Goal: Find specific page/section: Find specific page/section

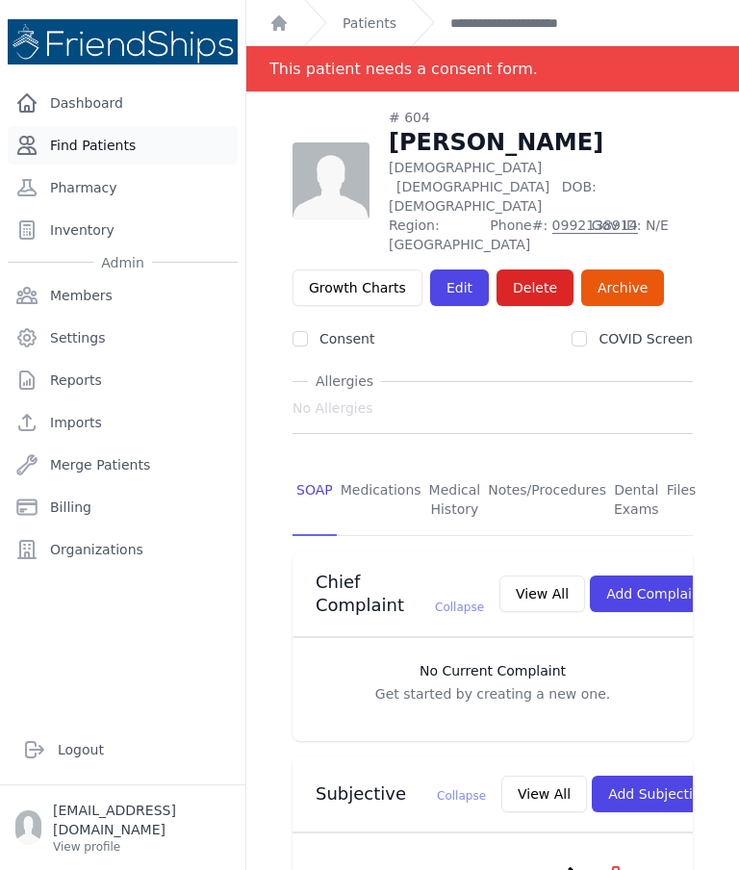
click at [85, 139] on link "Find Patients" at bounding box center [123, 145] width 230 height 39
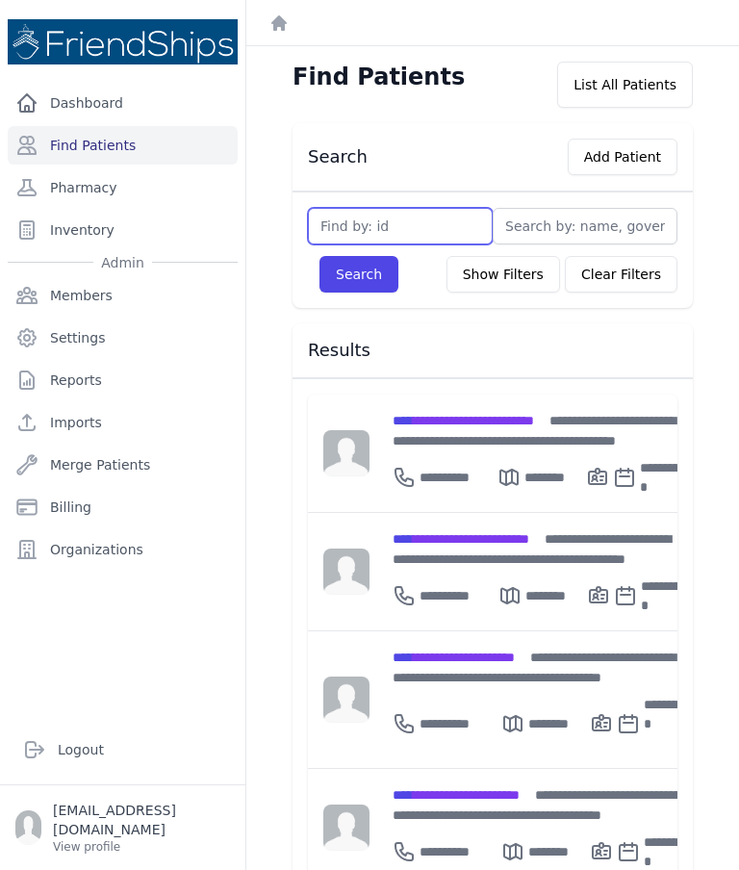
click at [423, 244] on input "text" at bounding box center [400, 226] width 185 height 37
type input "103"
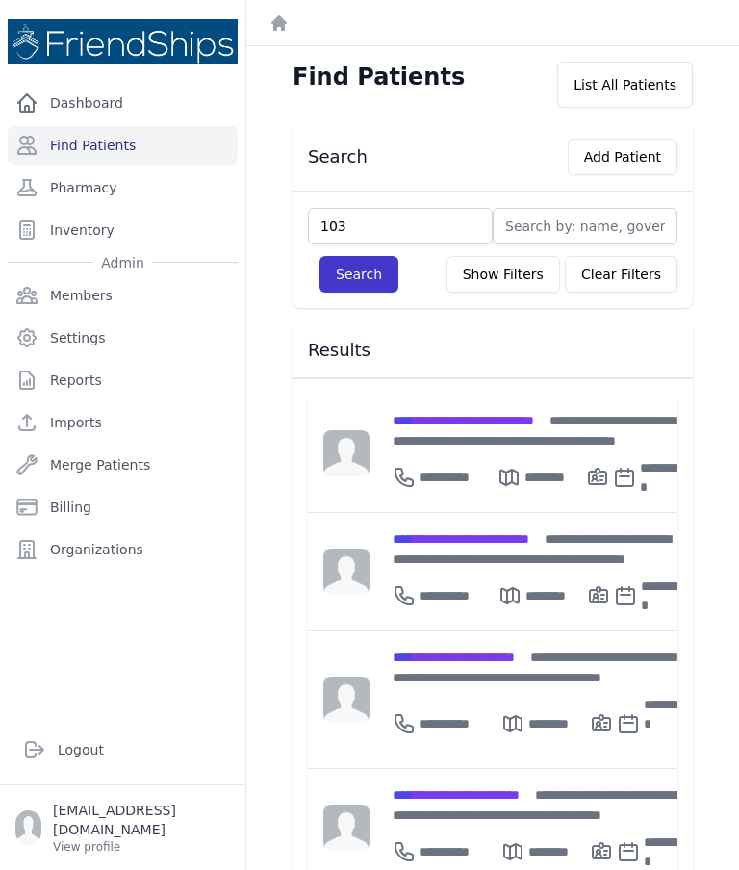
click at [369, 284] on button "Search" at bounding box center [359, 274] width 79 height 37
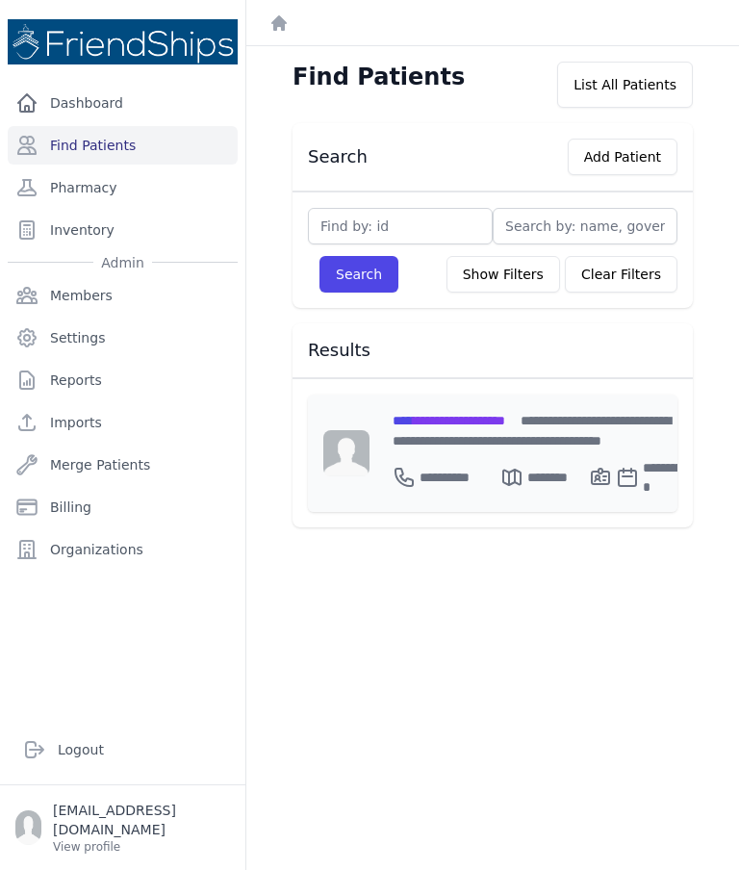
click at [510, 439] on div "**********" at bounding box center [542, 430] width 298 height 40
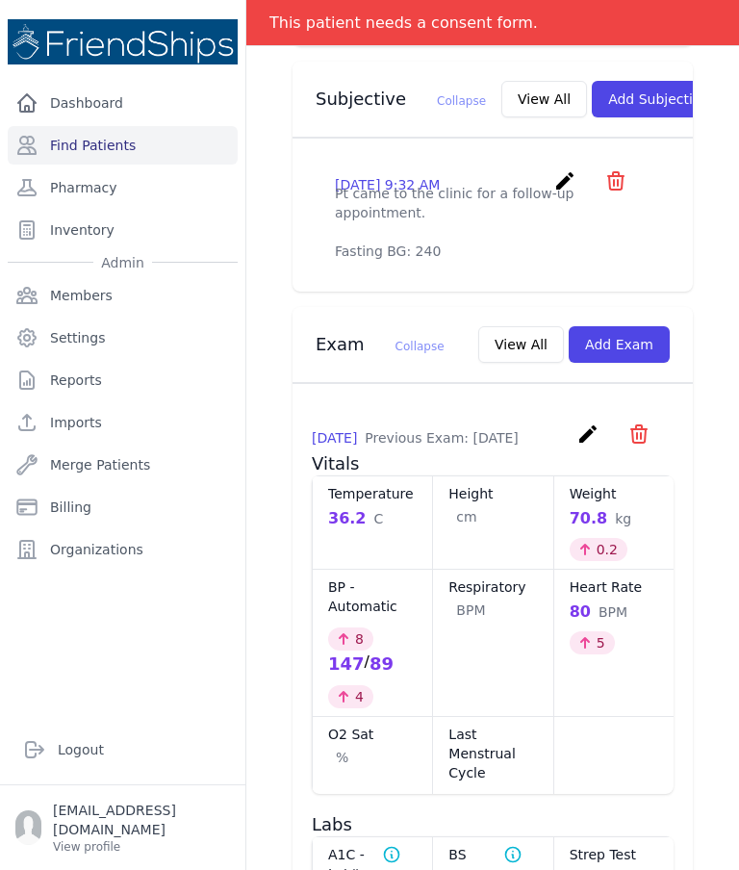
scroll to position [696, 0]
click at [502, 81] on button "View All" at bounding box center [545, 99] width 86 height 37
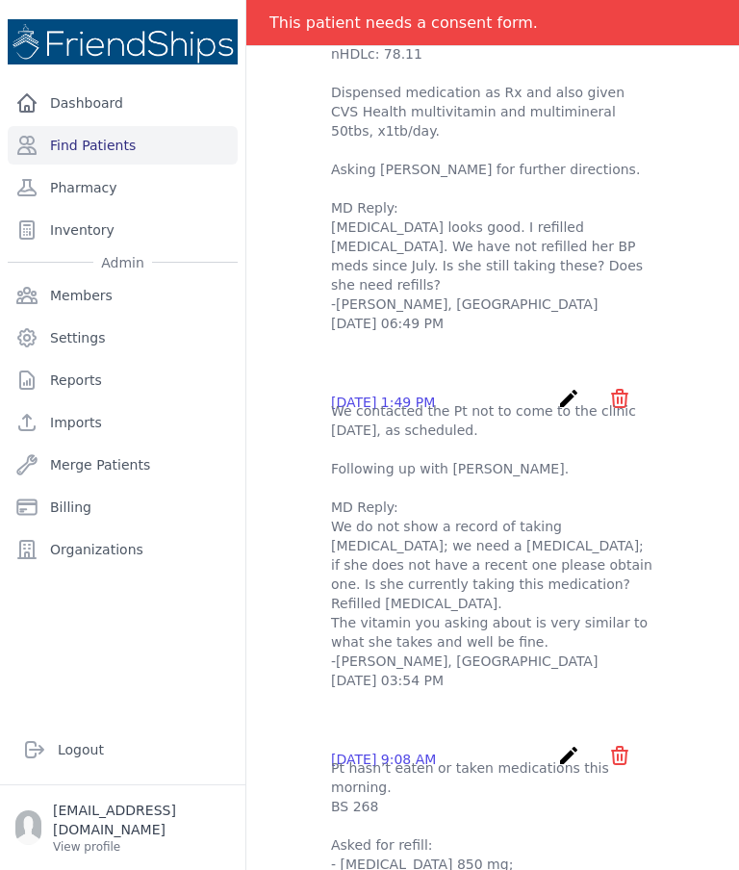
scroll to position [0, 0]
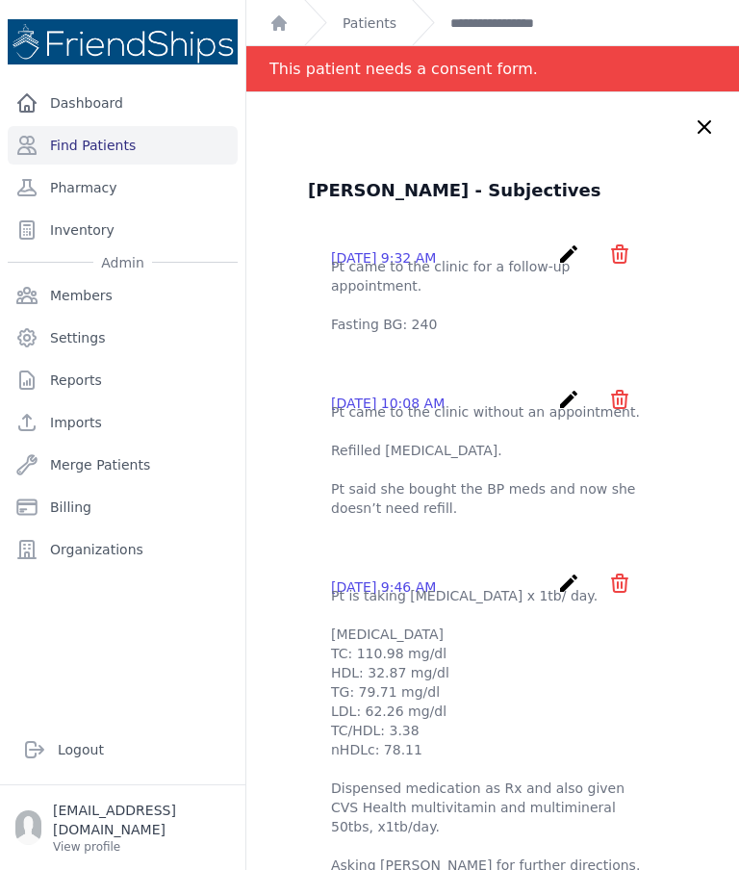
click at [706, 128] on icon at bounding box center [705, 127] width 12 height 12
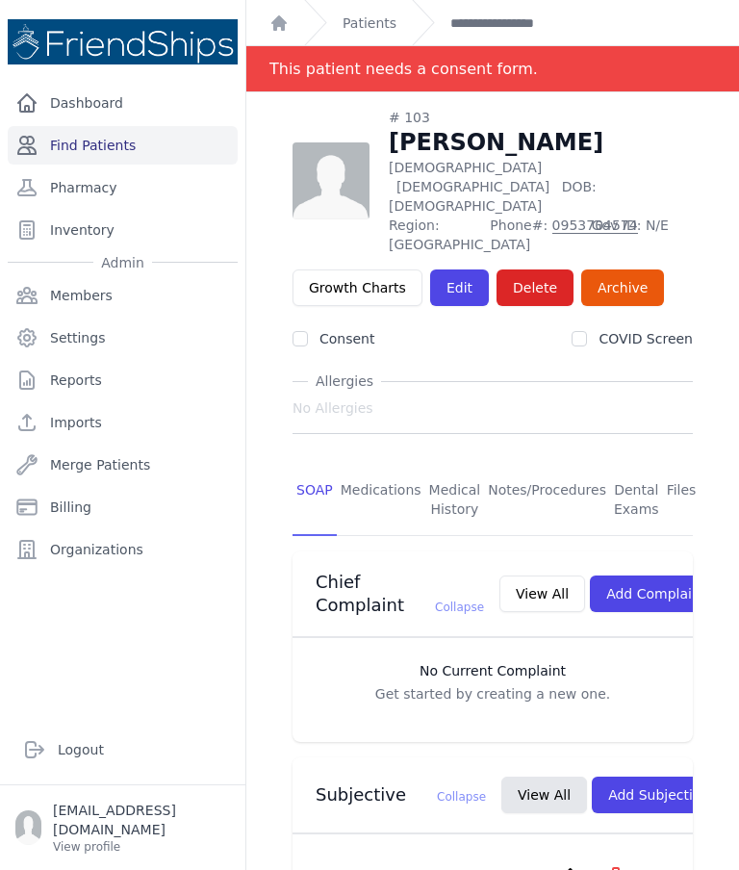
click at [146, 141] on link "Find Patients" at bounding box center [123, 145] width 230 height 39
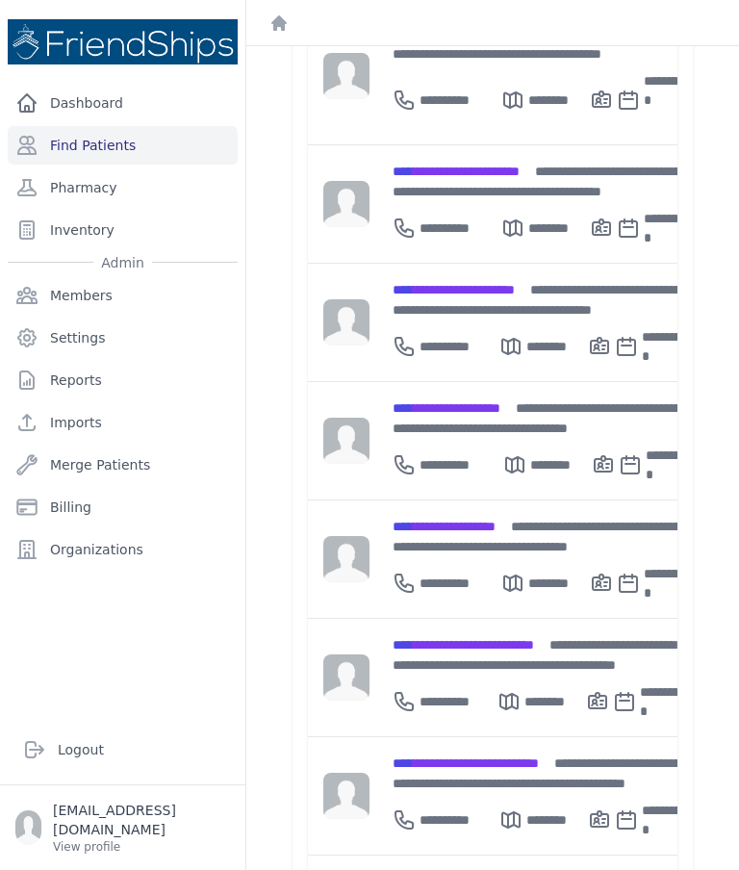
scroll to position [616, 0]
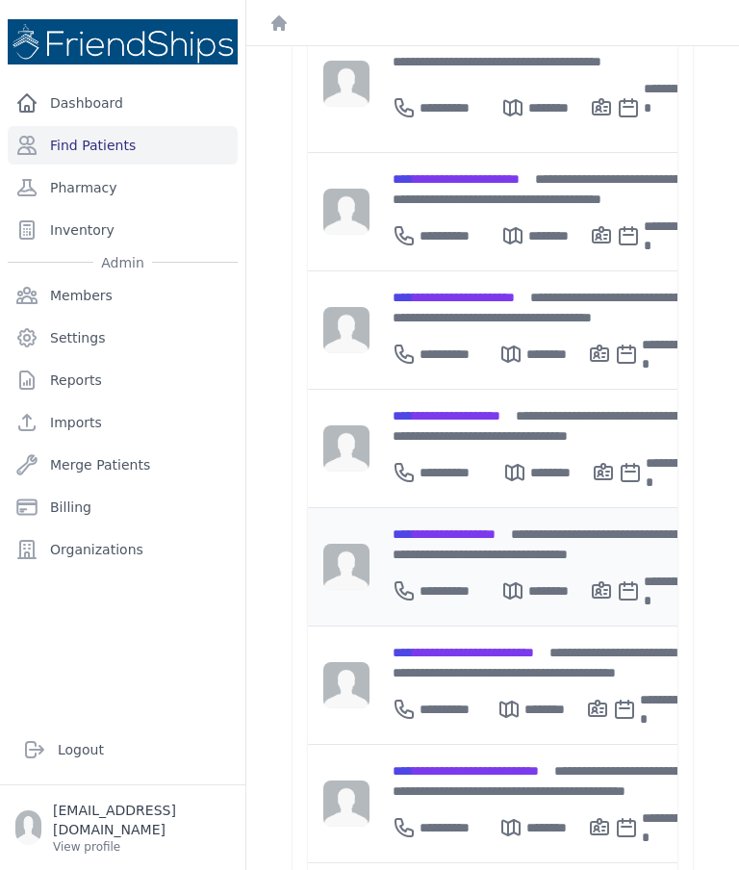
click at [485, 524] on div "**********" at bounding box center [542, 544] width 298 height 40
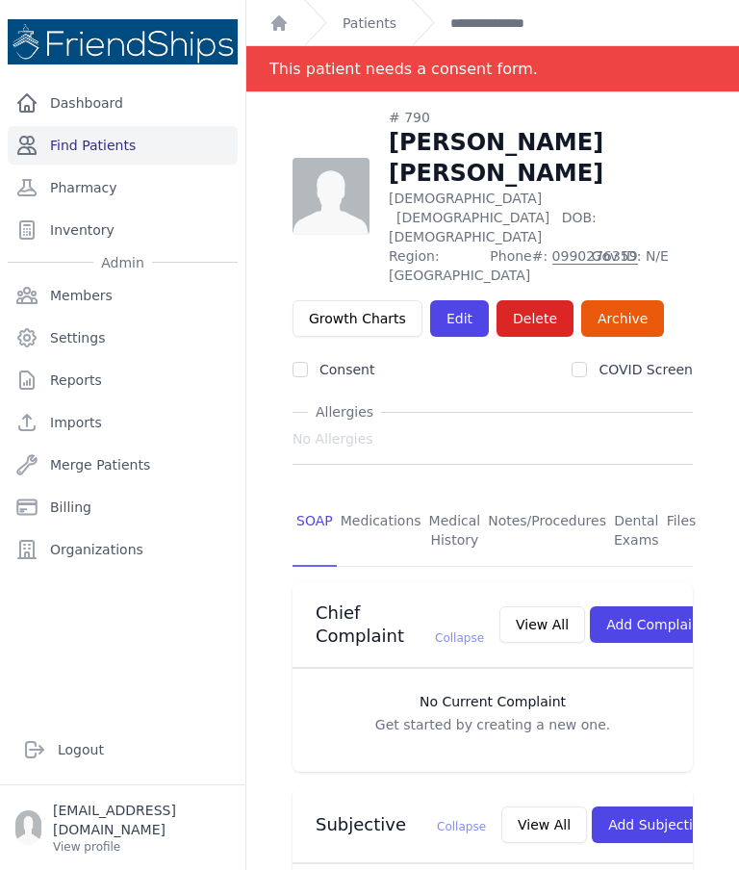
click at [171, 154] on link "Find Patients" at bounding box center [123, 145] width 230 height 39
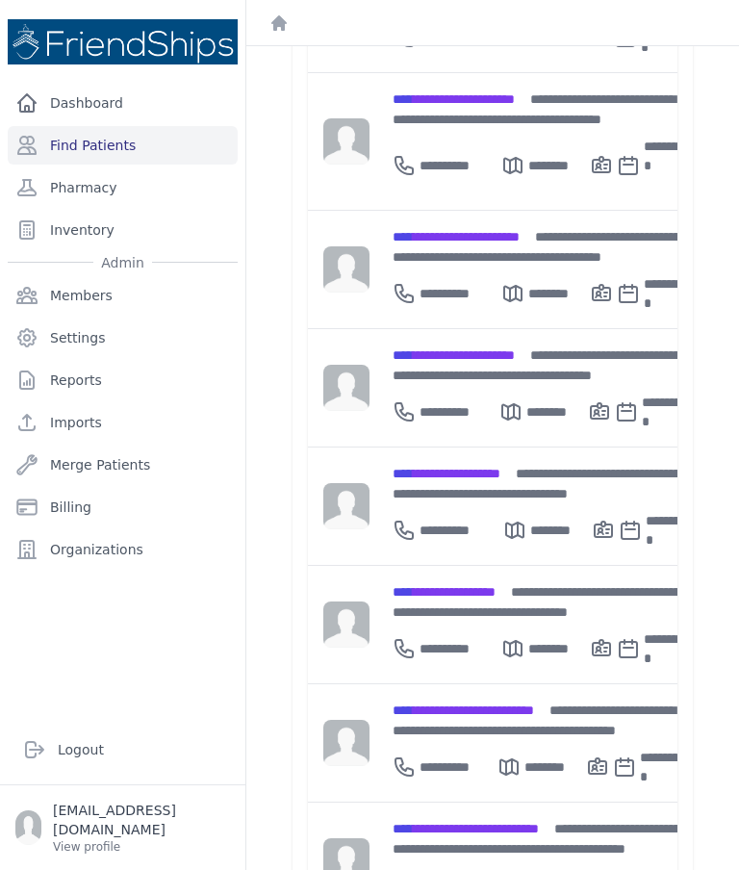
scroll to position [570, 0]
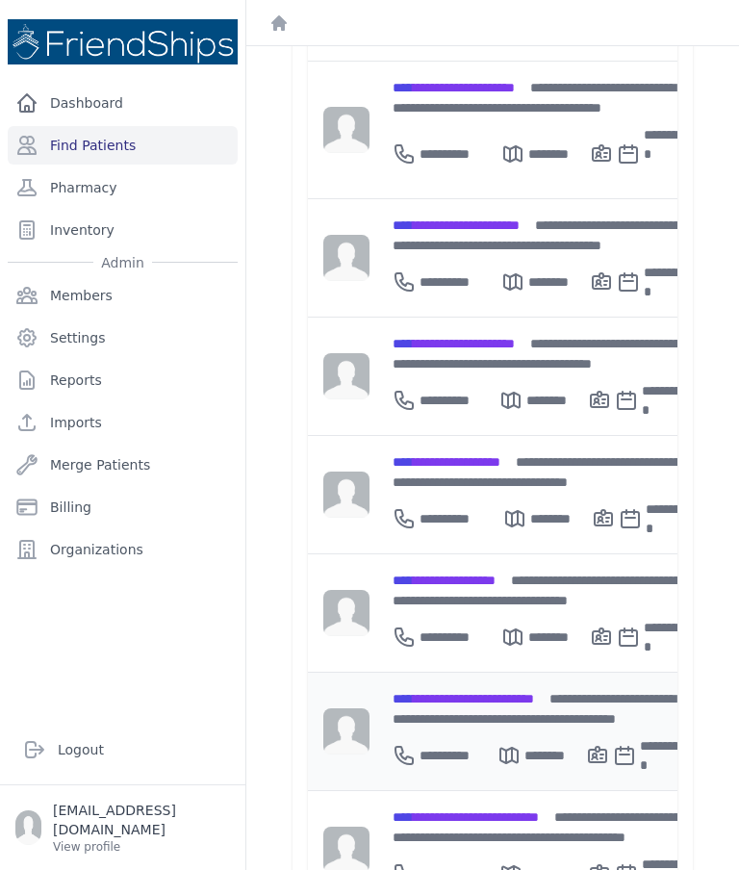
click at [465, 692] on span "**********" at bounding box center [464, 698] width 142 height 13
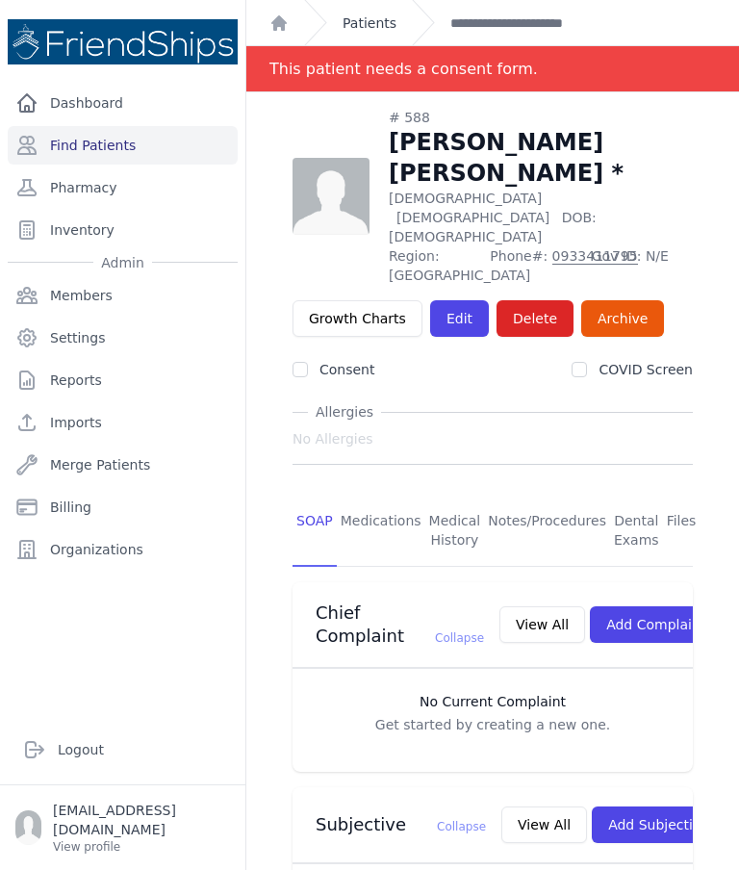
click at [382, 20] on link "Patients" at bounding box center [370, 22] width 54 height 19
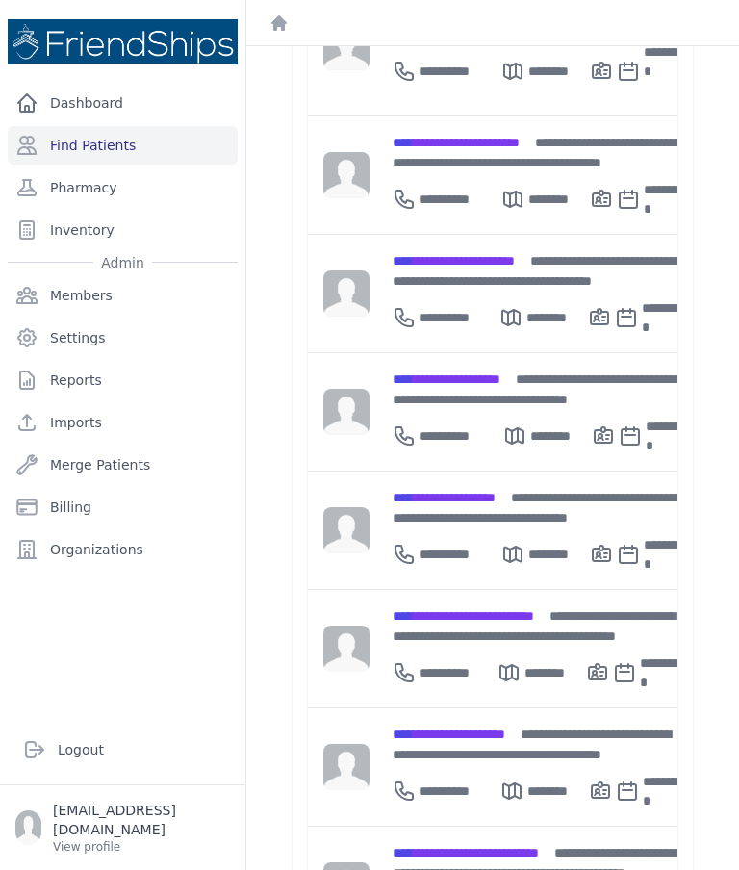
scroll to position [535, 0]
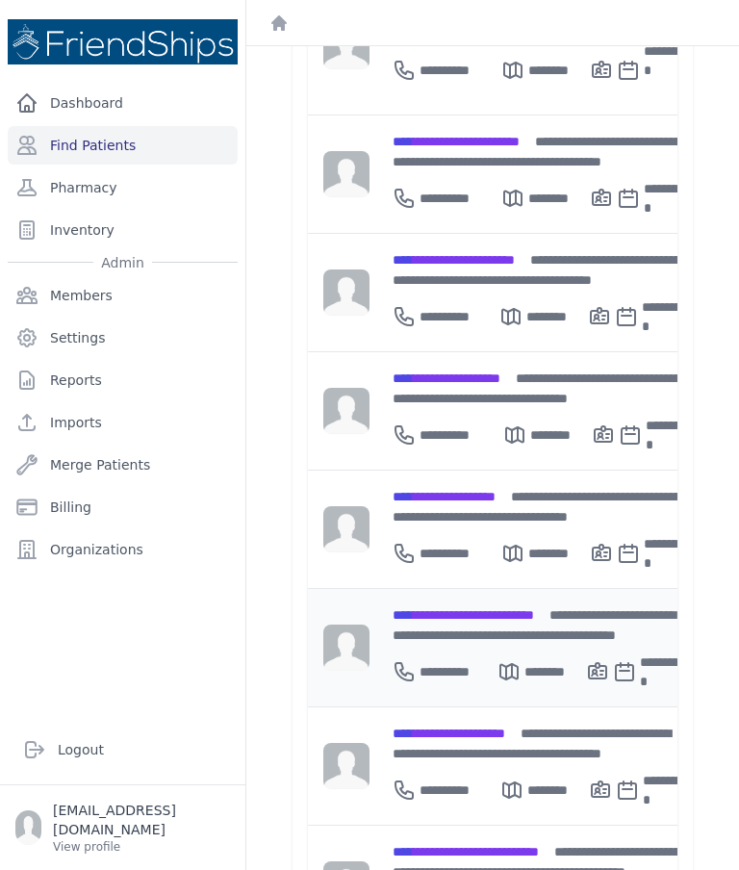
click at [498, 609] on span "**********" at bounding box center [464, 615] width 142 height 13
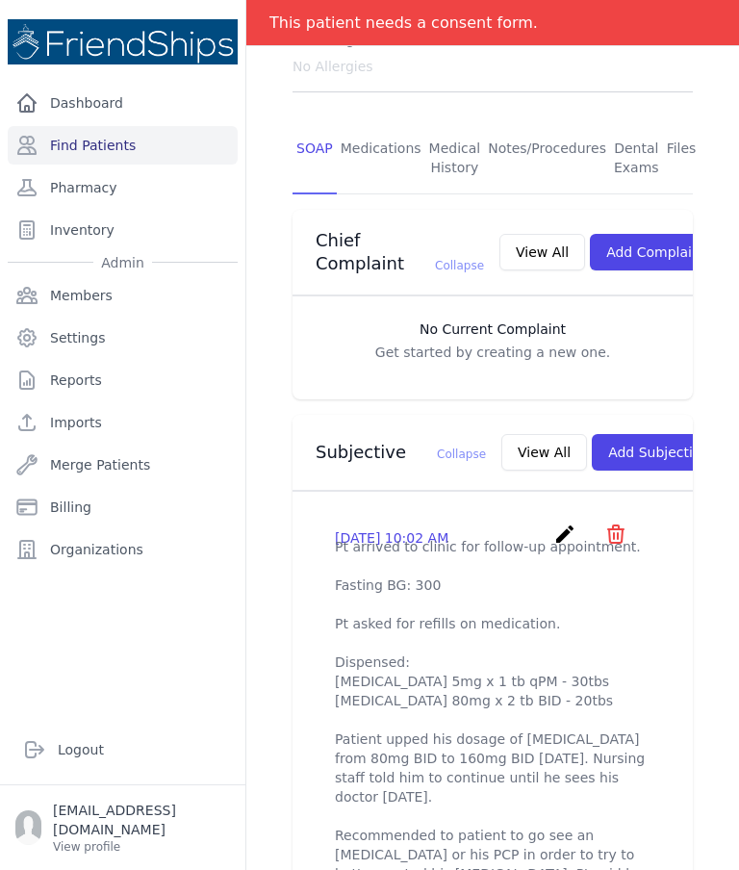
scroll to position [370, 0]
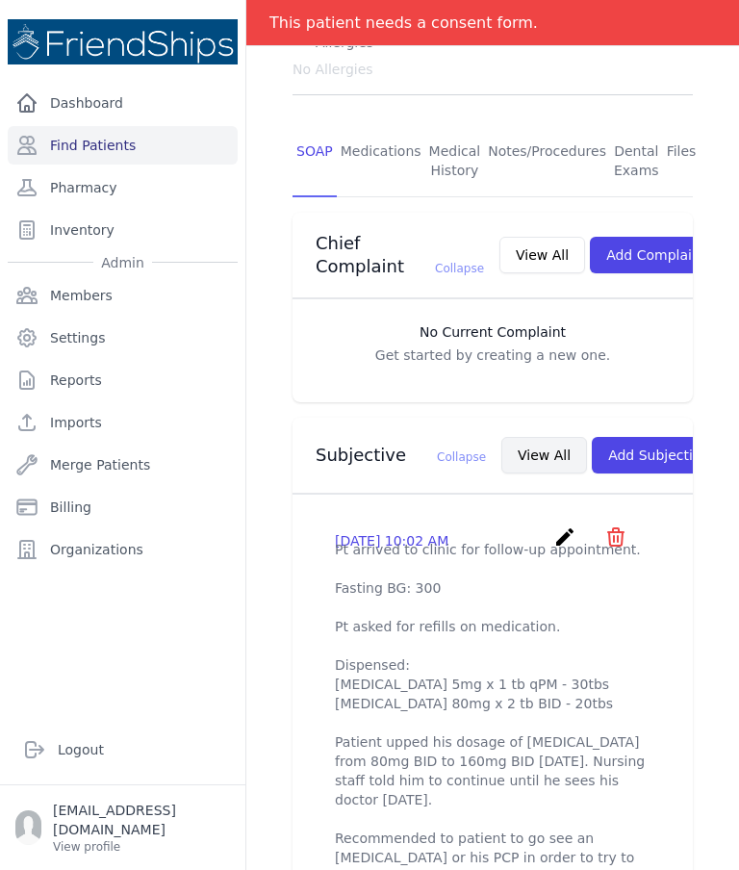
click at [502, 437] on button "View All" at bounding box center [545, 455] width 86 height 37
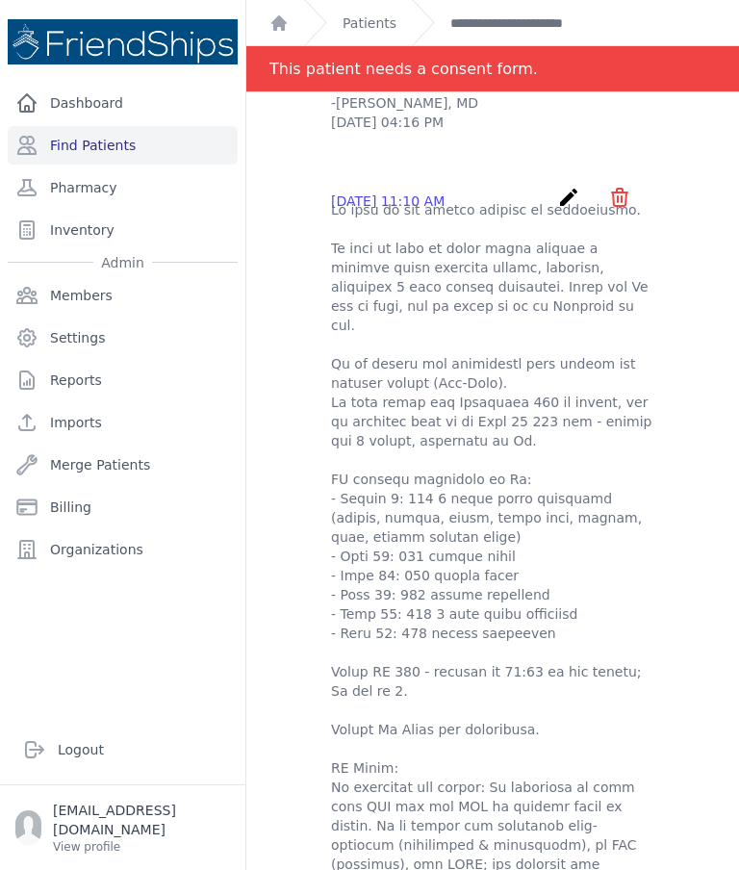
scroll to position [3777, 0]
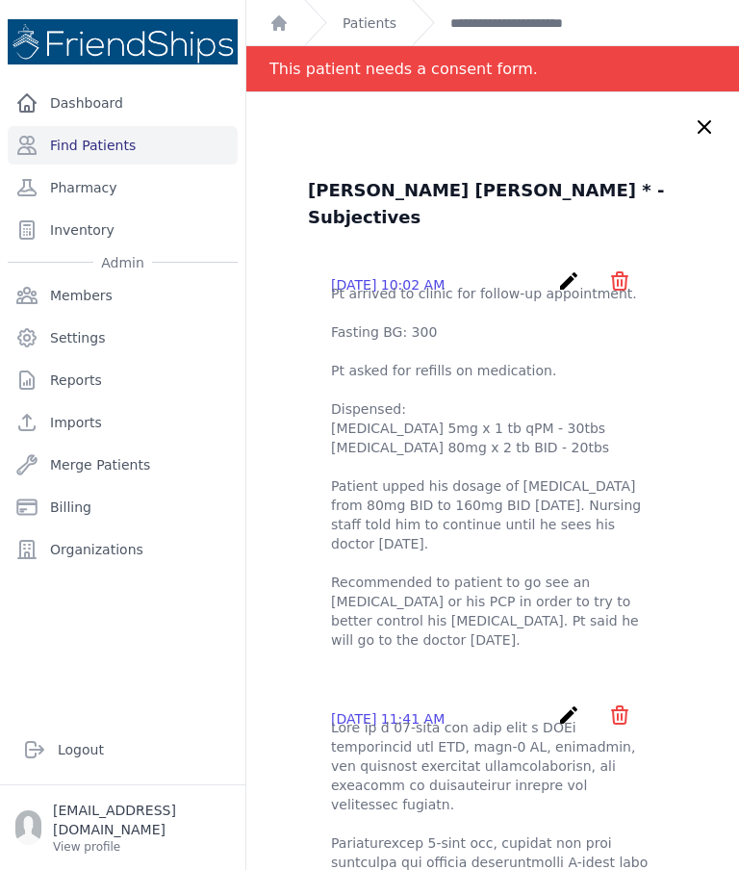
scroll to position [0, 0]
click at [709, 121] on icon at bounding box center [704, 127] width 23 height 23
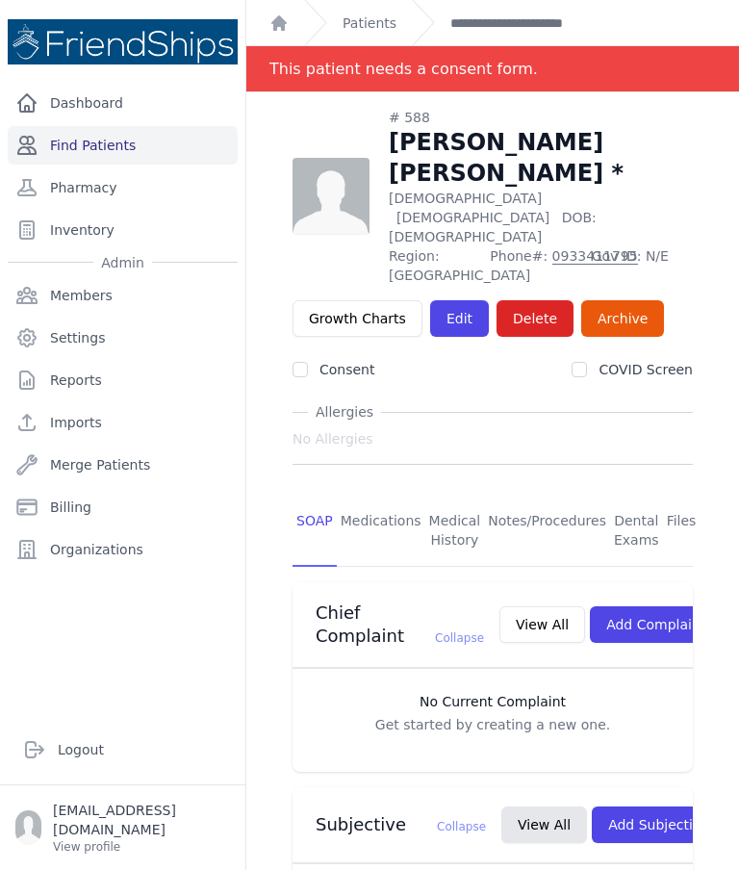
click at [91, 147] on link "Find Patients" at bounding box center [123, 145] width 230 height 39
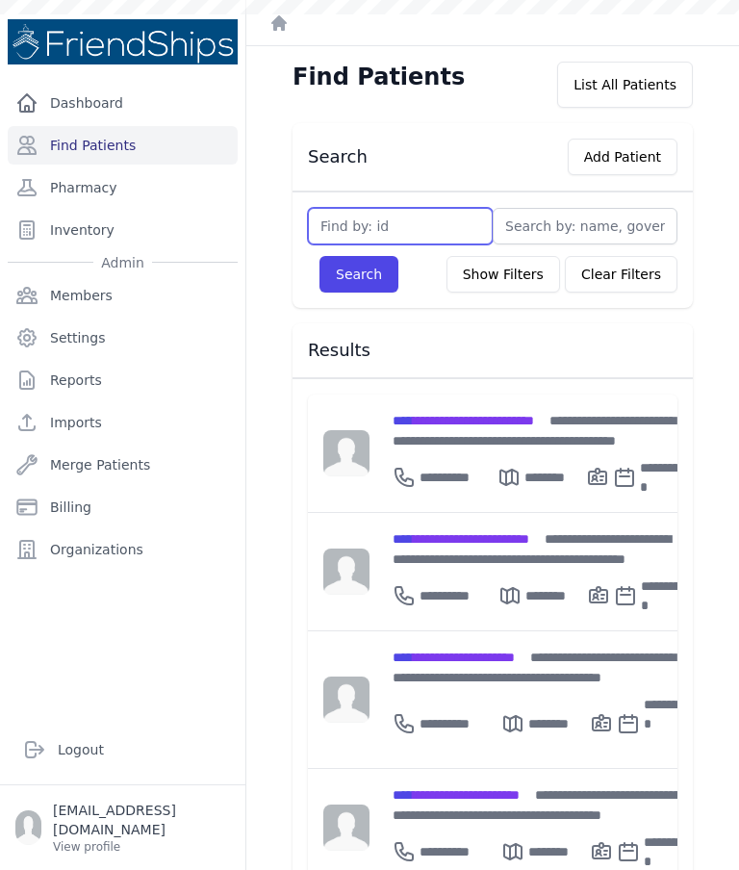
click at [416, 235] on input "text" at bounding box center [400, 226] width 185 height 37
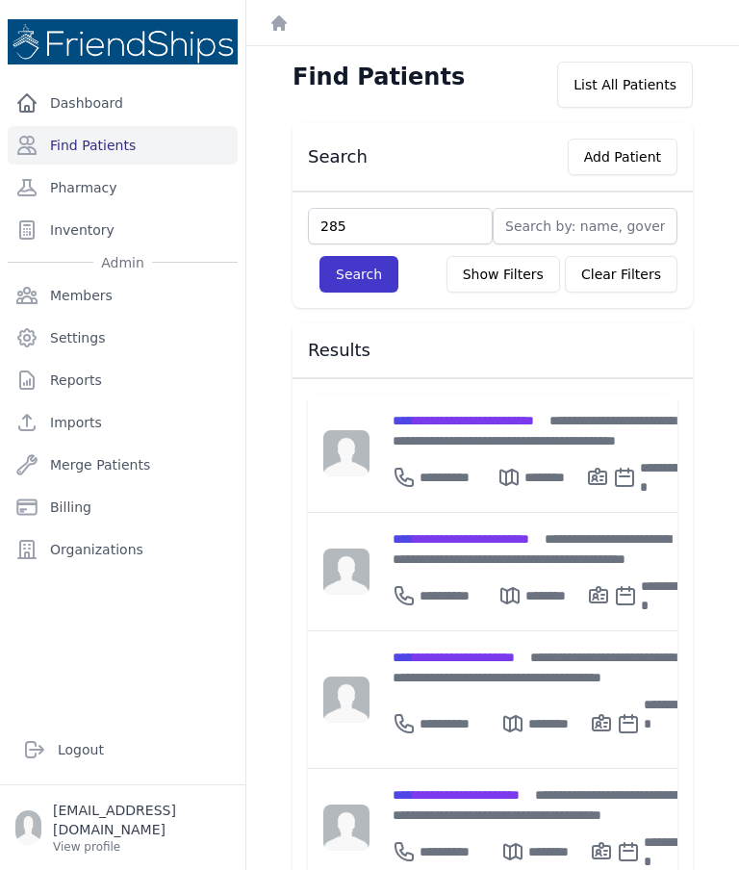
type input "285"
click at [381, 259] on button "Search" at bounding box center [359, 274] width 79 height 37
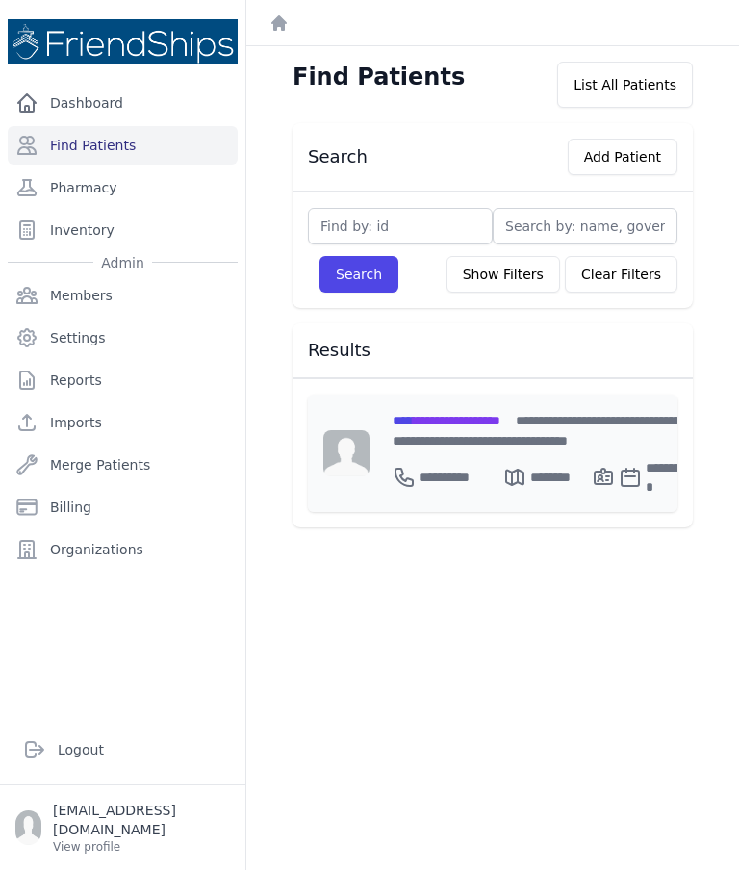
click at [501, 414] on span "**********" at bounding box center [447, 420] width 108 height 13
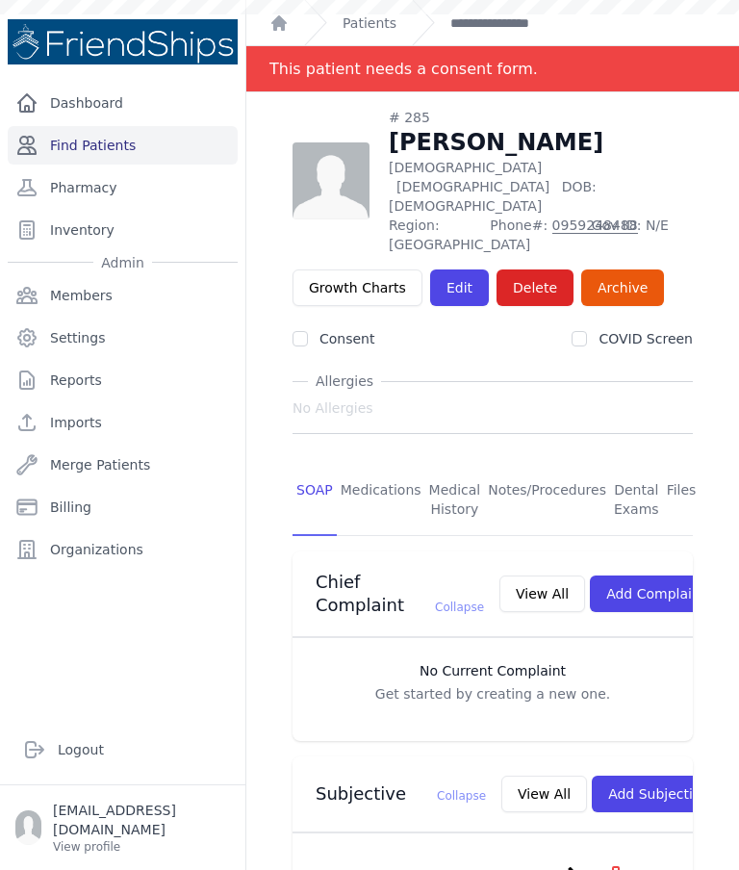
click at [178, 132] on link "Find Patients" at bounding box center [123, 145] width 230 height 39
